Goal: Task Accomplishment & Management: Use online tool/utility

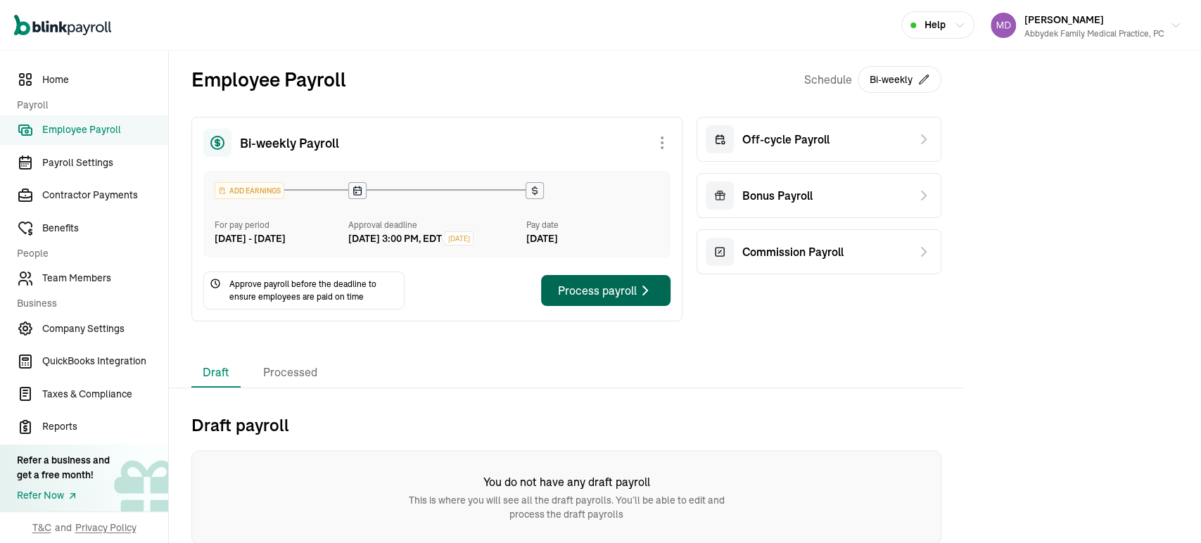
click at [591, 299] on div "Process payroll" at bounding box center [606, 290] width 96 height 17
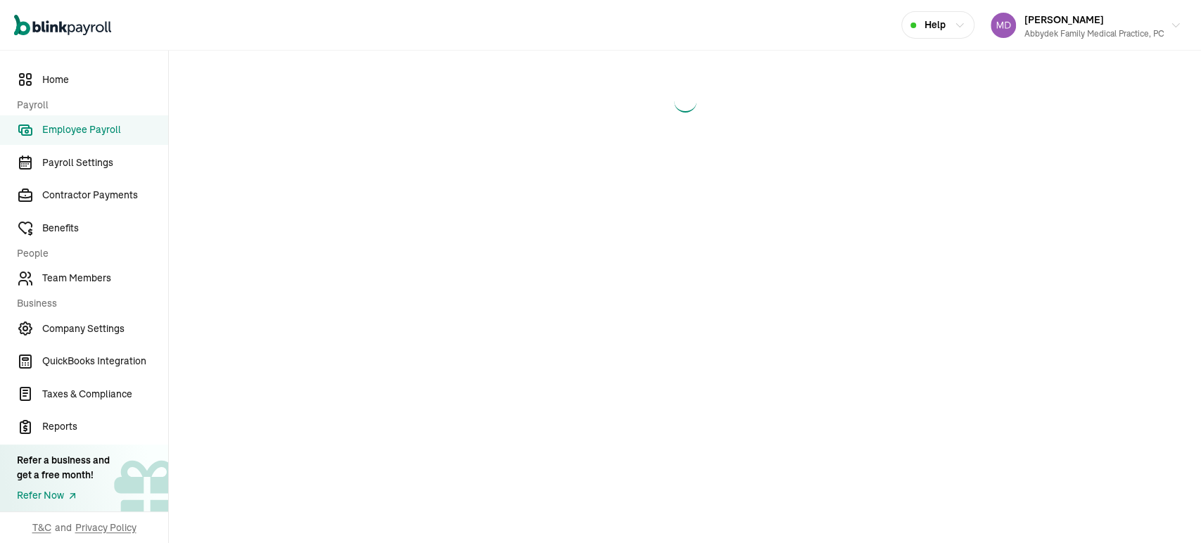
select select "manual"
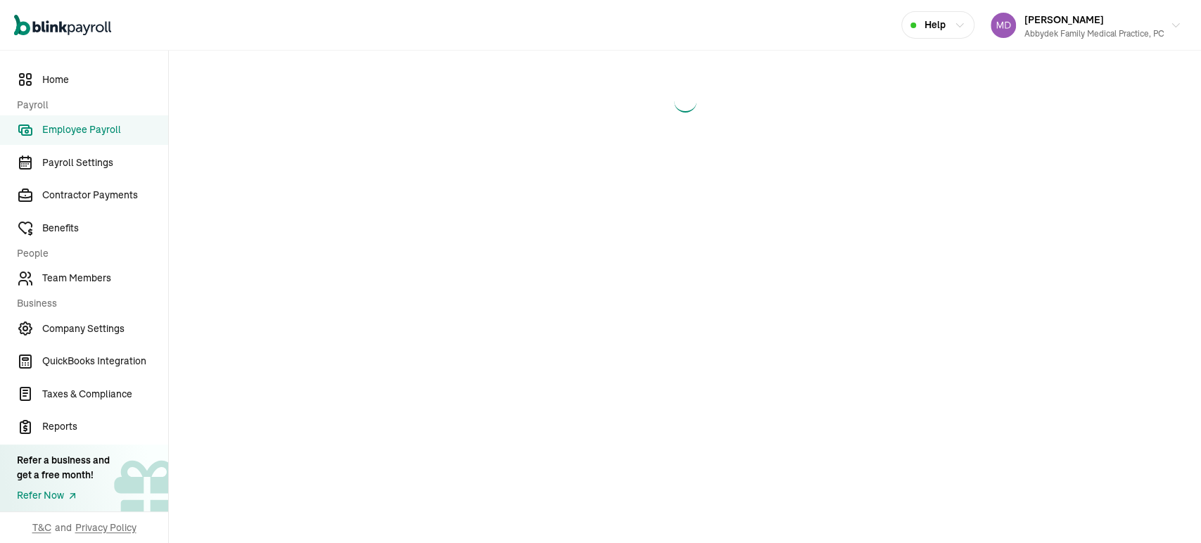
select select "manual"
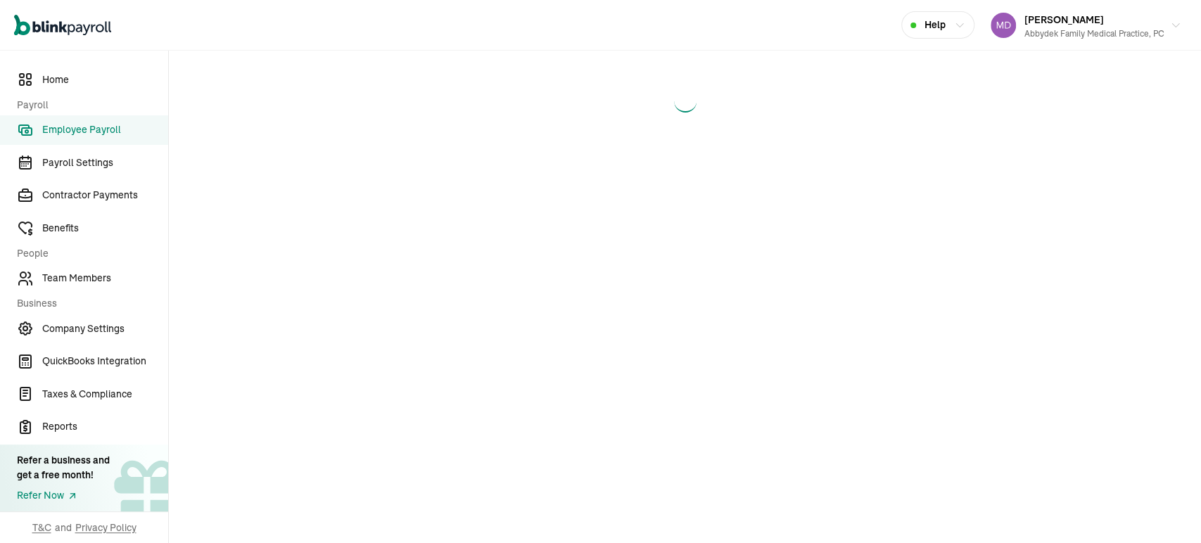
select select "manual"
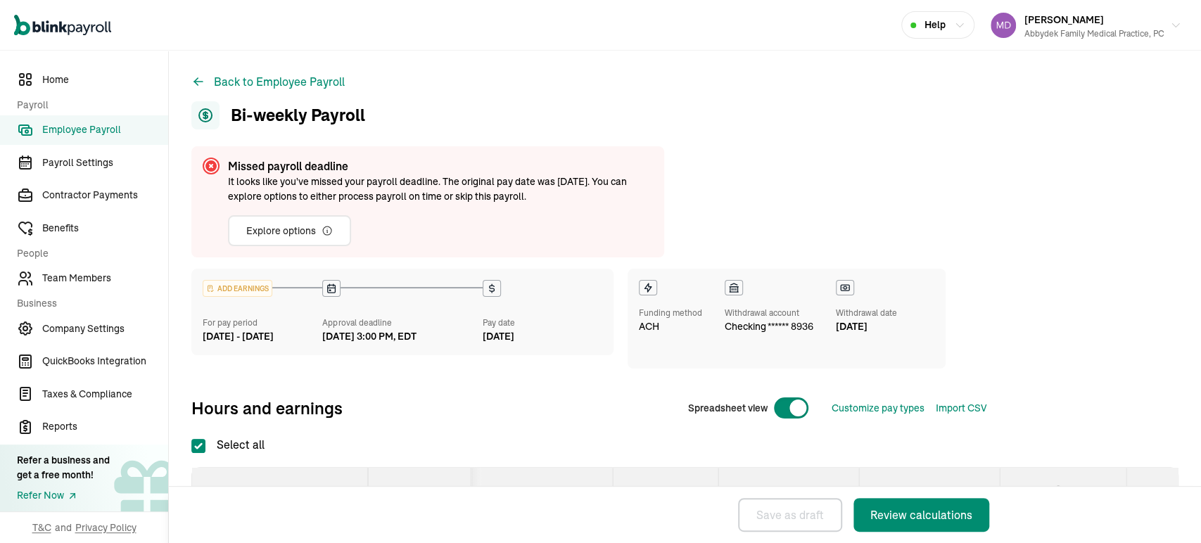
checkbox input "true"
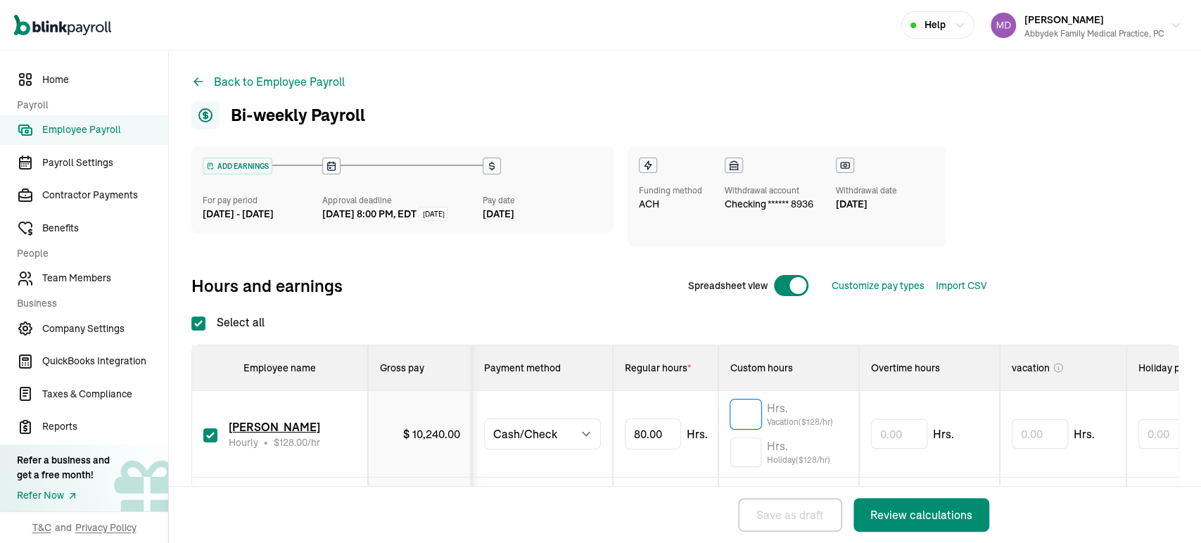
click at [747, 416] on input "text" at bounding box center [745, 415] width 31 height 30
type input "9"
type input "8"
type input "79"
